Goal: Transaction & Acquisition: Purchase product/service

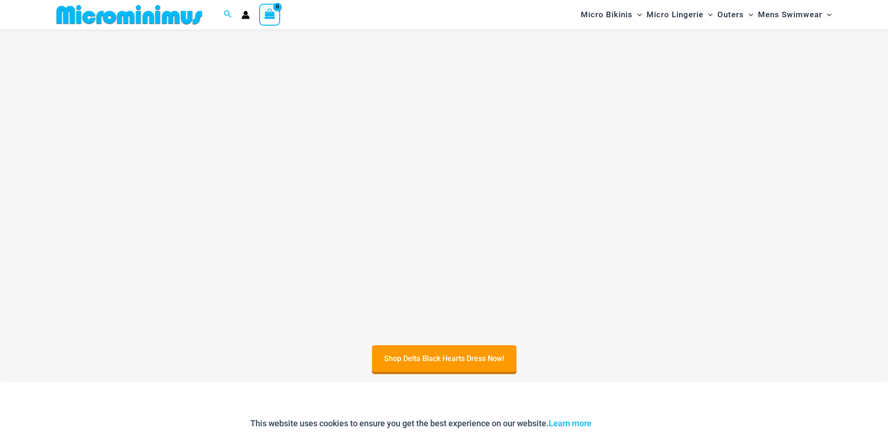
scroll to position [365, 0]
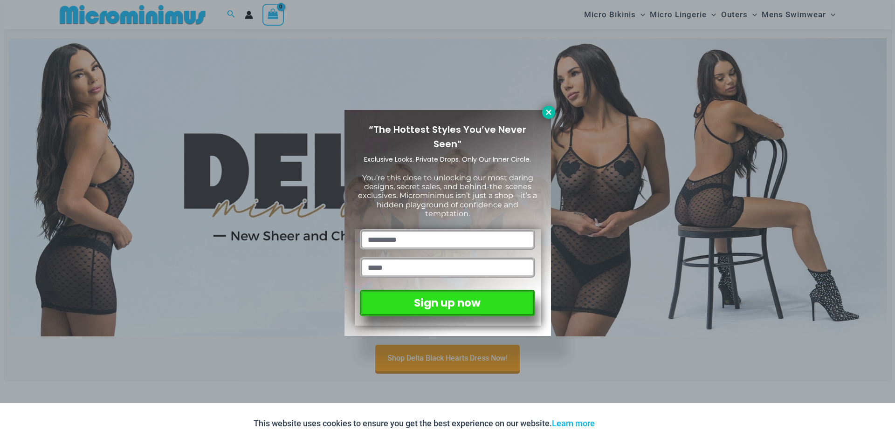
click at [545, 110] on icon at bounding box center [548, 112] width 8 height 8
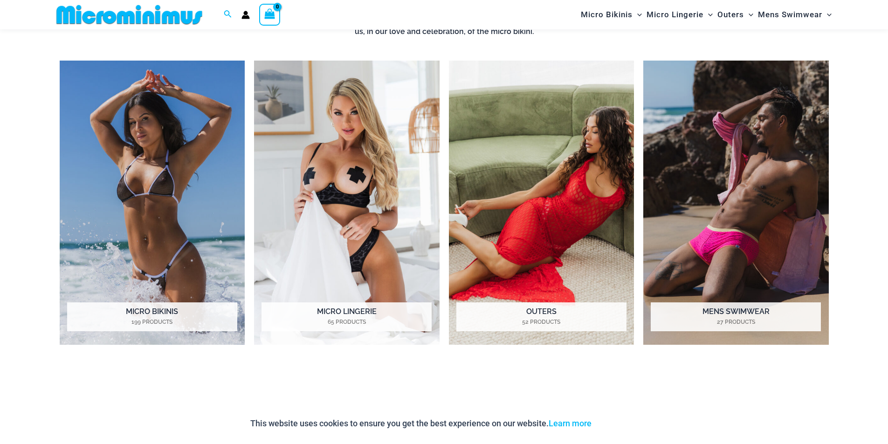
scroll to position [831, 0]
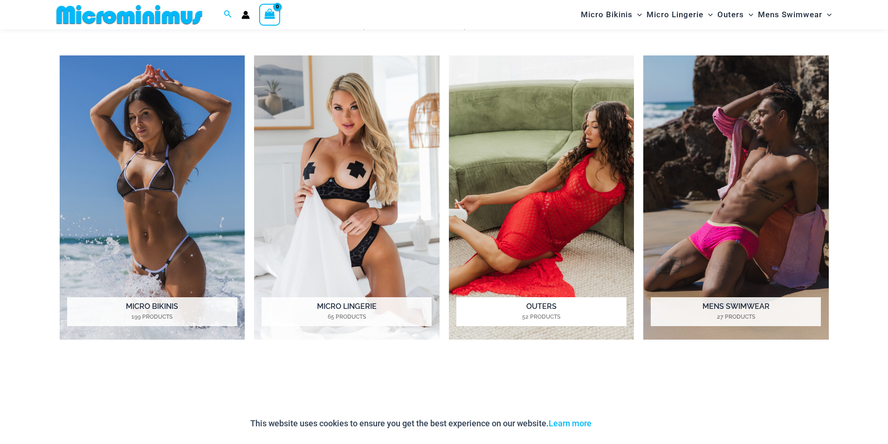
click at [531, 175] on img "Visit product category Outers" at bounding box center [541, 197] width 185 height 285
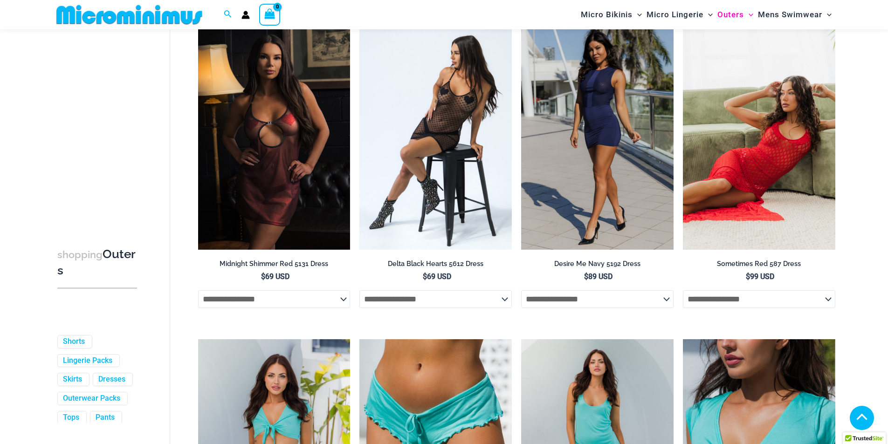
scroll to position [181, 0]
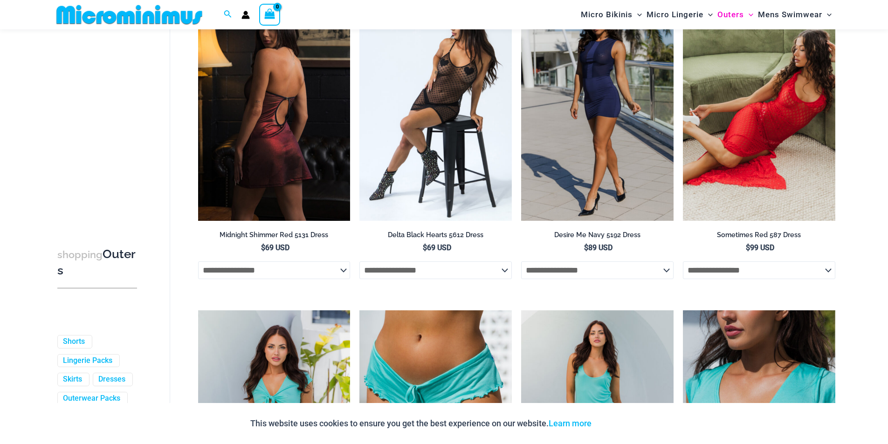
click at [336, 125] on img at bounding box center [274, 107] width 152 height 228
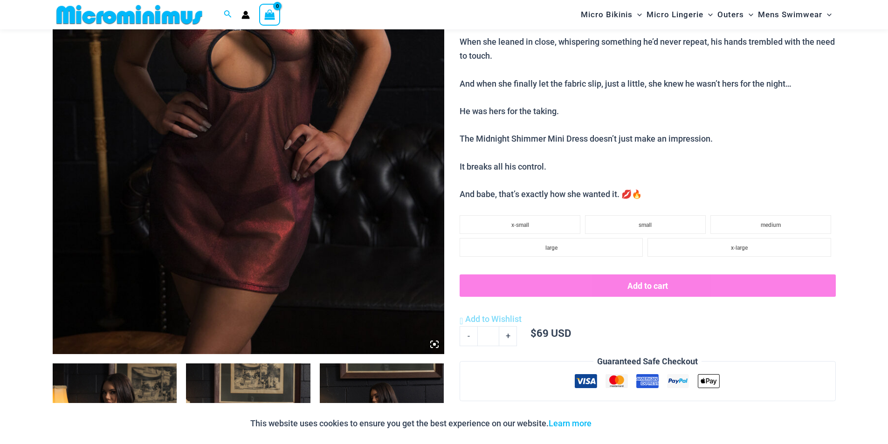
scroll to position [458, 0]
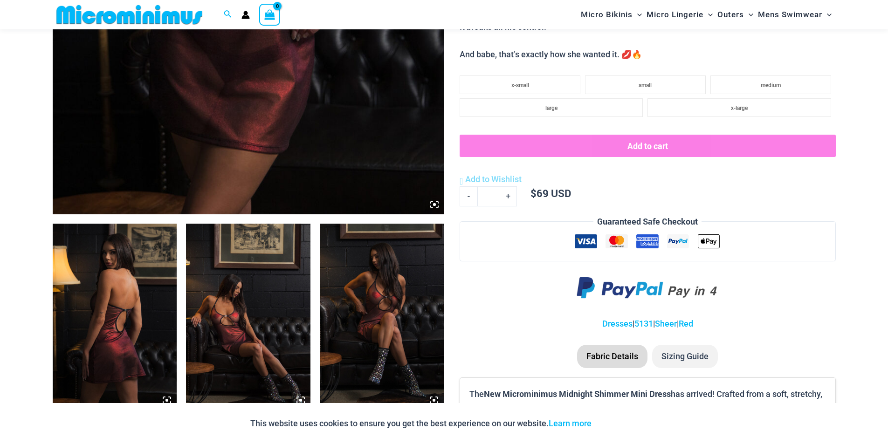
click at [145, 277] on img at bounding box center [115, 317] width 124 height 186
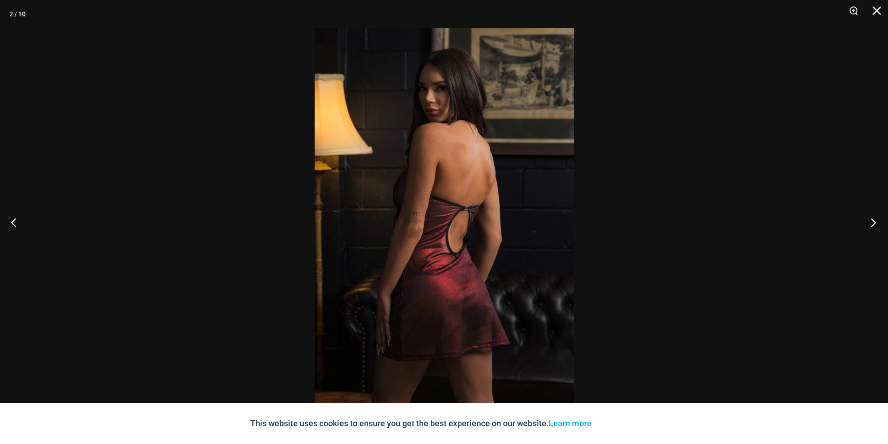
click at [872, 224] on button "Next" at bounding box center [870, 222] width 35 height 47
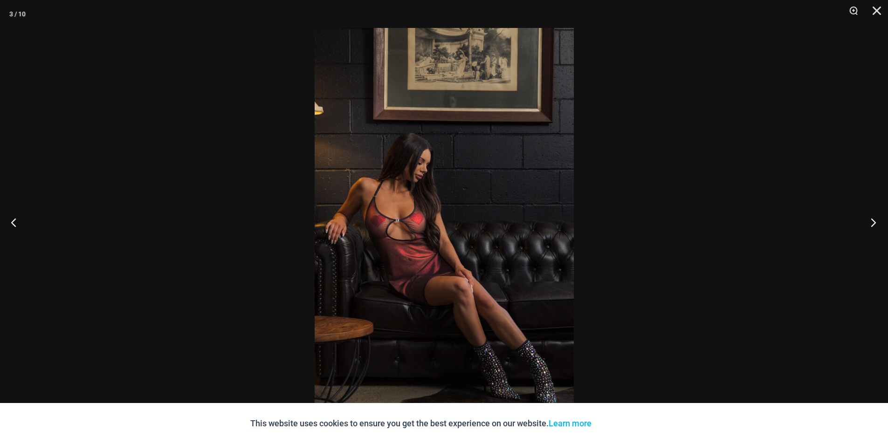
click at [872, 224] on button "Next" at bounding box center [870, 222] width 35 height 47
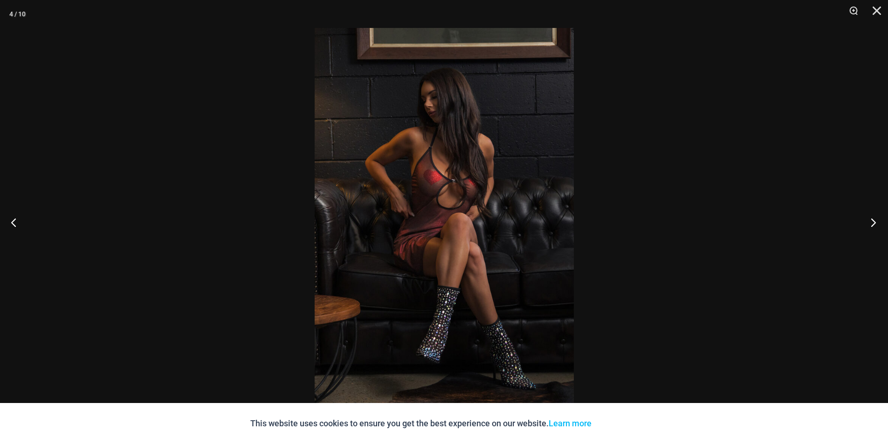
click at [872, 224] on button "Next" at bounding box center [870, 222] width 35 height 47
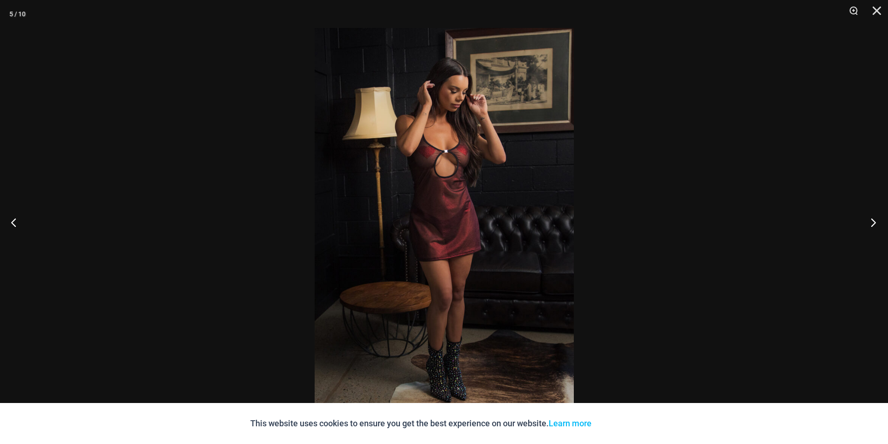
click at [872, 224] on button "Next" at bounding box center [870, 222] width 35 height 47
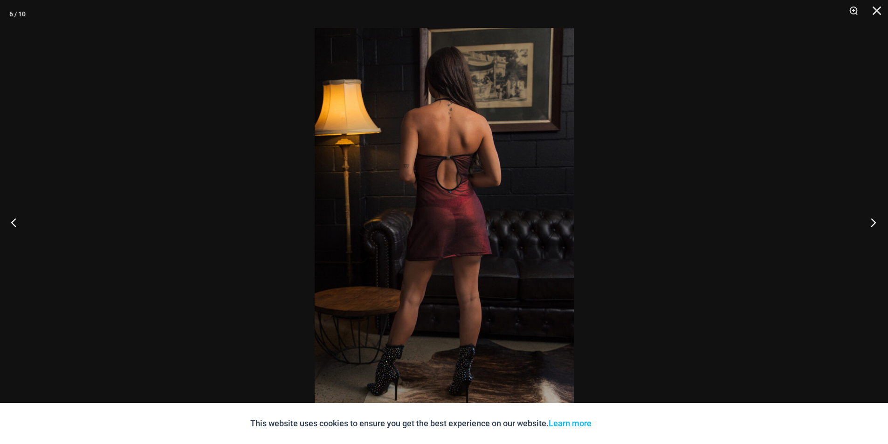
click at [872, 224] on button "Next" at bounding box center [870, 222] width 35 height 47
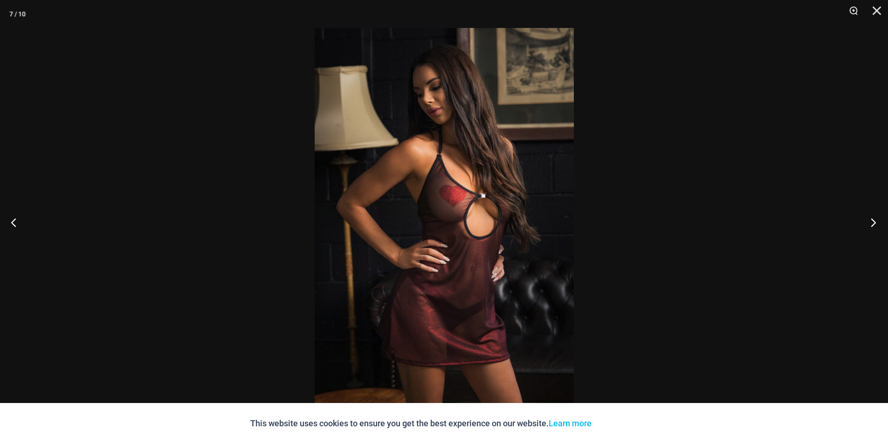
click at [872, 224] on button "Next" at bounding box center [870, 222] width 35 height 47
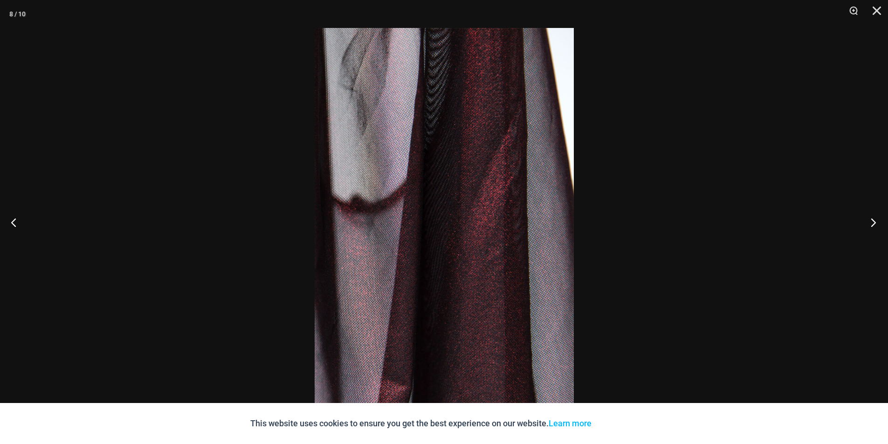
click at [872, 224] on button "Next" at bounding box center [870, 222] width 35 height 47
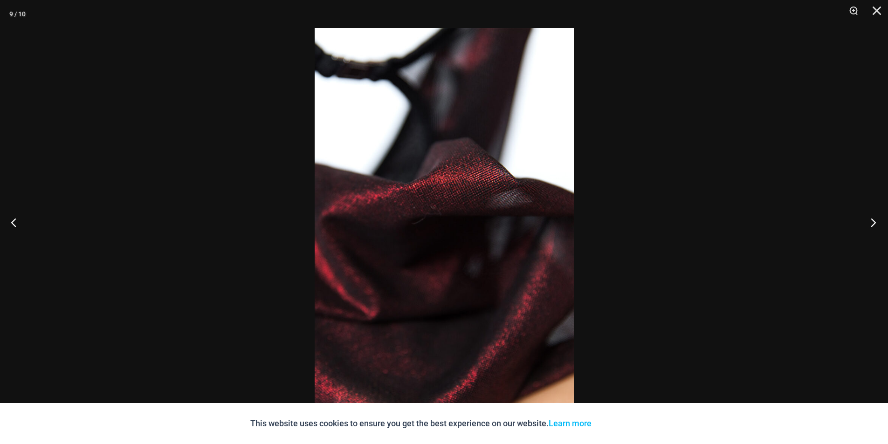
click at [872, 224] on button "Next" at bounding box center [870, 222] width 35 height 47
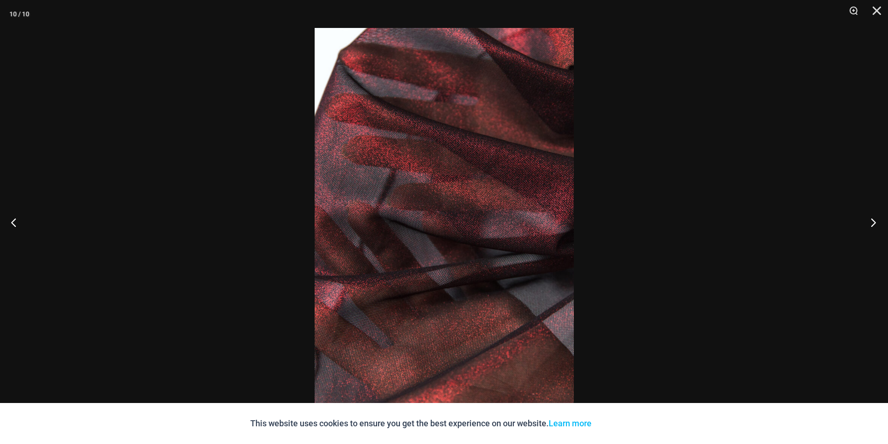
click at [872, 224] on button "Next" at bounding box center [870, 222] width 35 height 47
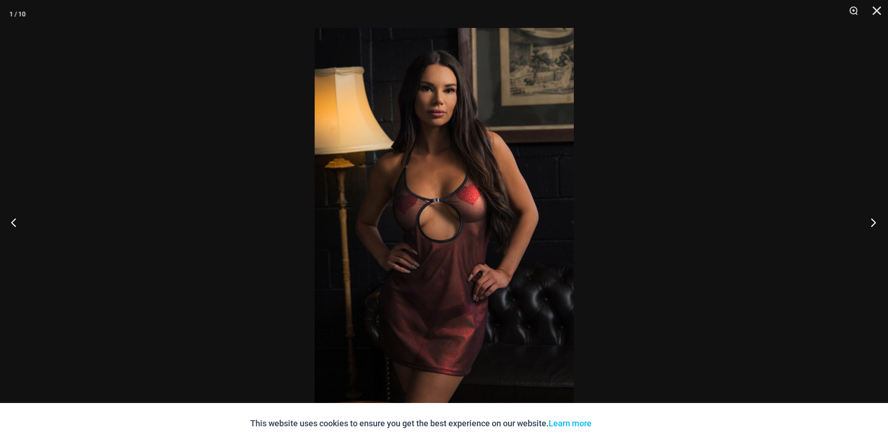
click at [872, 224] on button "Next" at bounding box center [870, 222] width 35 height 47
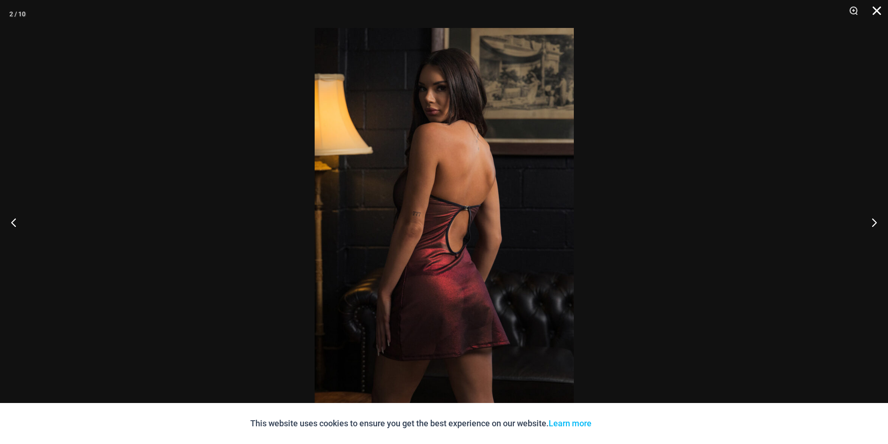
click at [876, 10] on button "Close" at bounding box center [873, 14] width 23 height 28
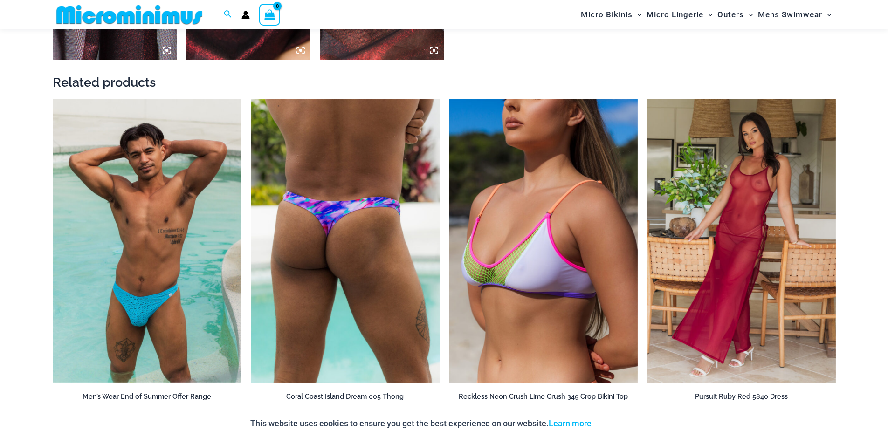
scroll to position [1203, 0]
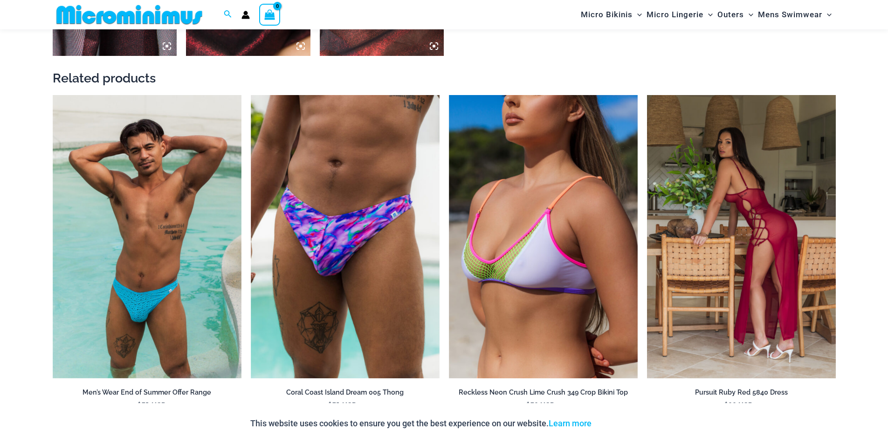
click at [755, 151] on img at bounding box center [741, 236] width 189 height 283
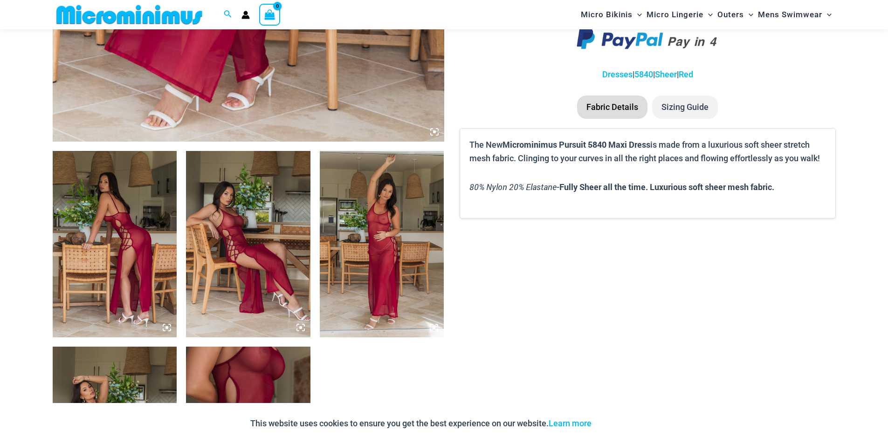
scroll to position [552, 0]
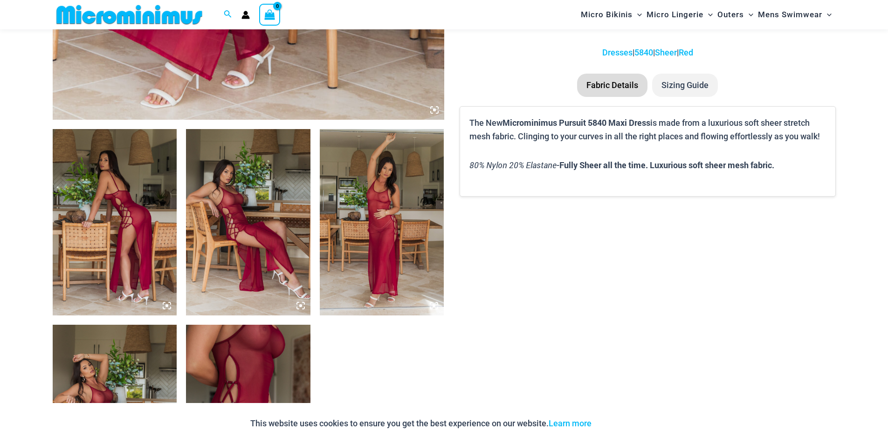
click at [266, 194] on img at bounding box center [248, 222] width 124 height 186
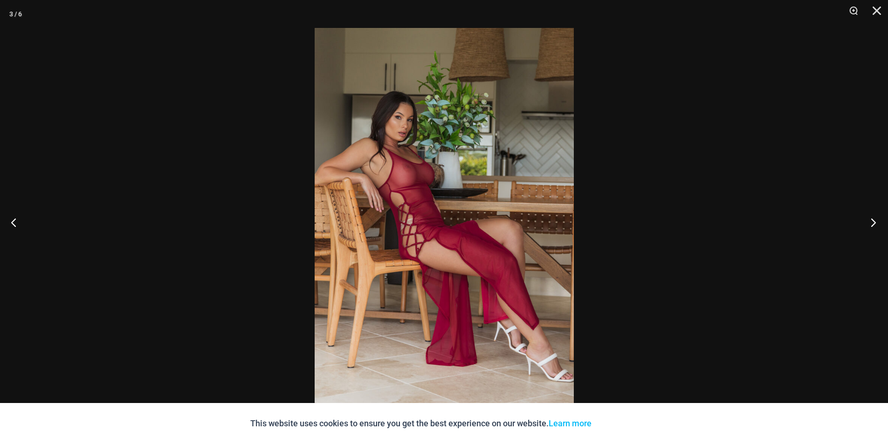
click at [872, 220] on button "Next" at bounding box center [870, 222] width 35 height 47
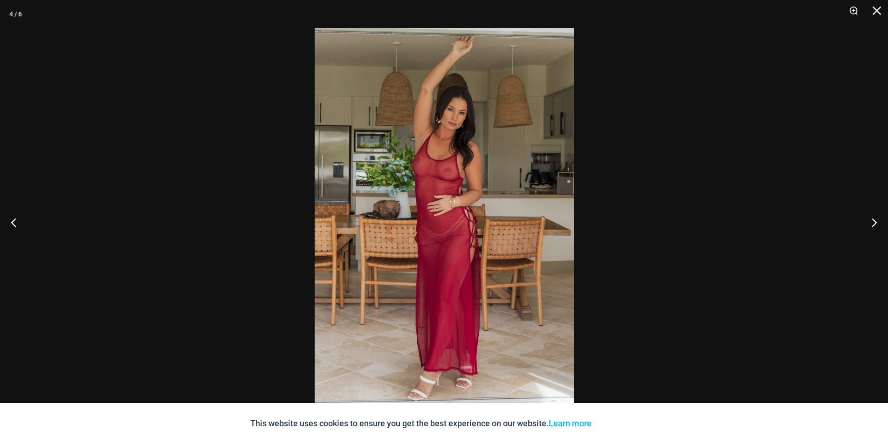
click at [433, 212] on img at bounding box center [444, 222] width 259 height 388
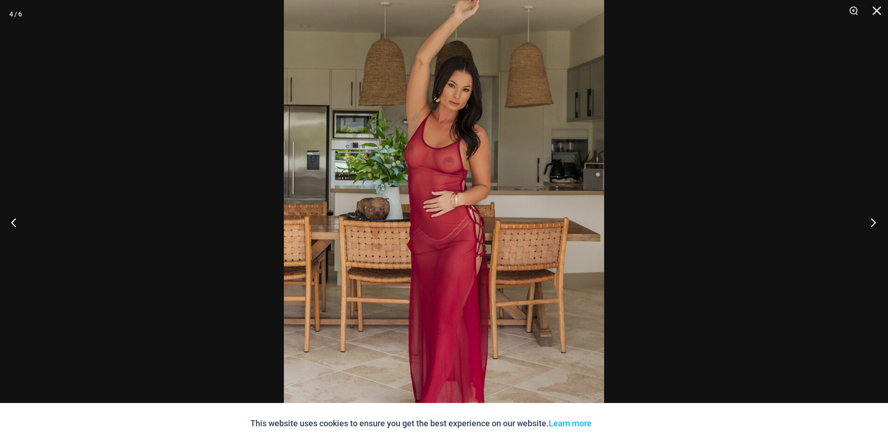
click at [873, 221] on button "Next" at bounding box center [870, 222] width 35 height 47
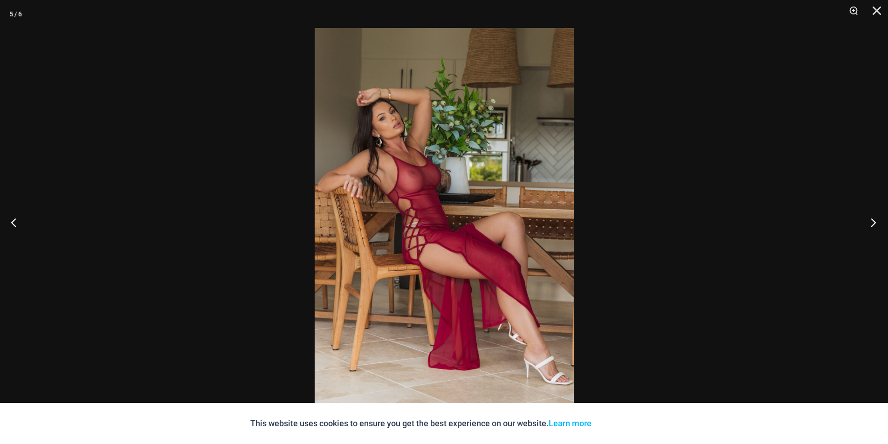
click at [873, 221] on button "Next" at bounding box center [870, 222] width 35 height 47
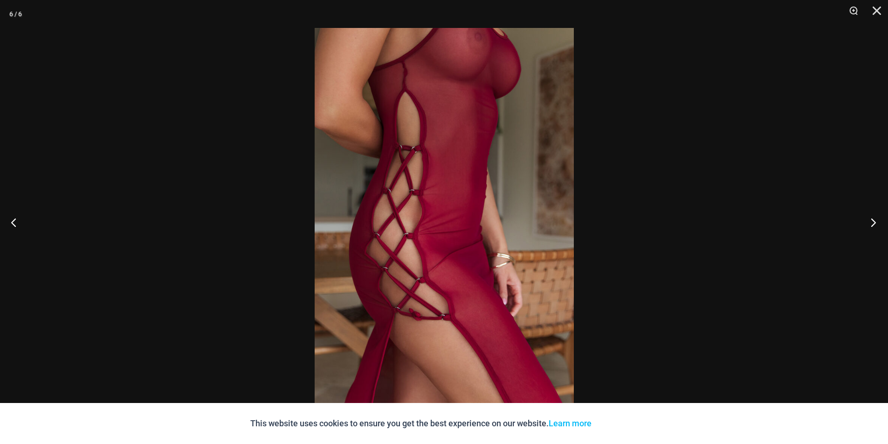
click at [873, 221] on button "Next" at bounding box center [870, 222] width 35 height 47
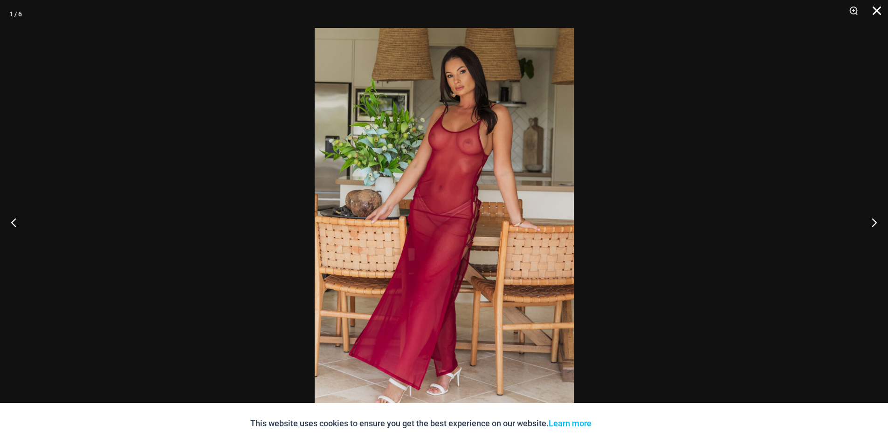
click at [883, 12] on button "Close" at bounding box center [873, 14] width 23 height 28
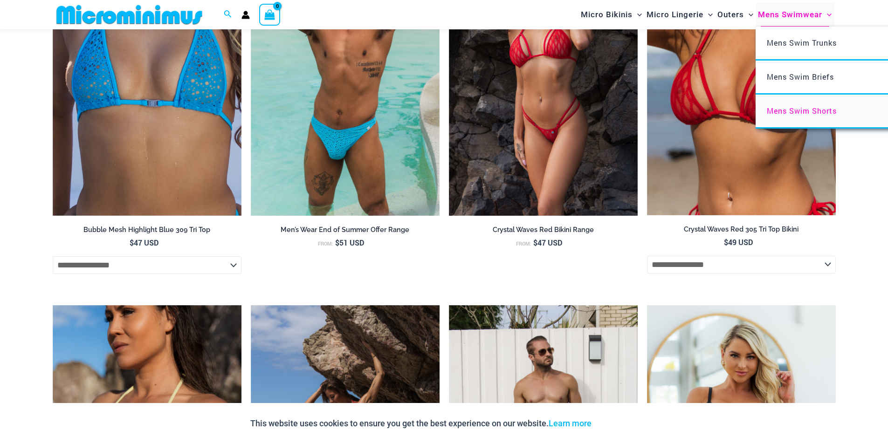
scroll to position [1438, 0]
